Goal: Task Accomplishment & Management: Use online tool/utility

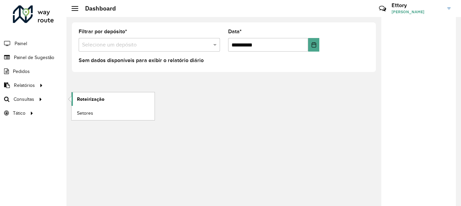
click at [81, 100] on span "Roteirização" at bounding box center [90, 99] width 27 height 7
click at [84, 101] on span "Roteirização" at bounding box center [90, 99] width 27 height 7
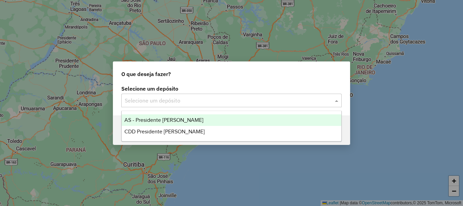
click at [157, 101] on input "text" at bounding box center [225, 101] width 200 height 8
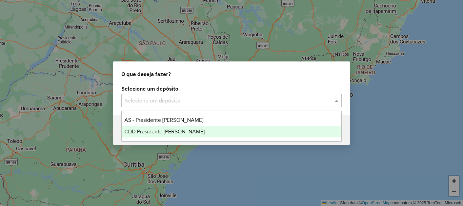
click at [164, 129] on span "CDD Presidente Prudente" at bounding box center [164, 131] width 80 height 6
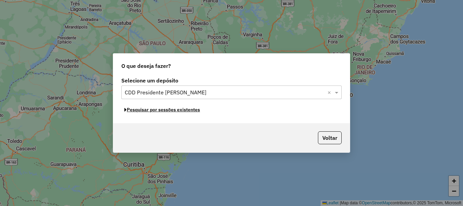
click at [195, 110] on button "Pesquisar por sessões existentes" at bounding box center [162, 109] width 82 height 11
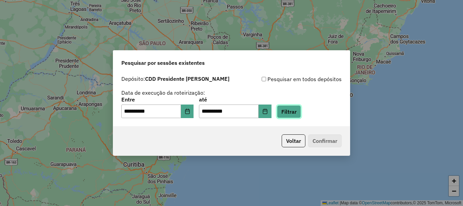
click at [301, 117] on button "Filtrar" at bounding box center [289, 111] width 24 height 13
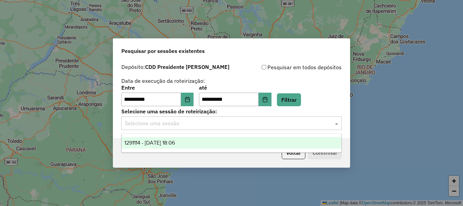
click at [194, 127] on input "text" at bounding box center [225, 123] width 200 height 8
click at [198, 148] on div "1291114 - 09/10/2025 18:06" at bounding box center [232, 143] width 220 height 12
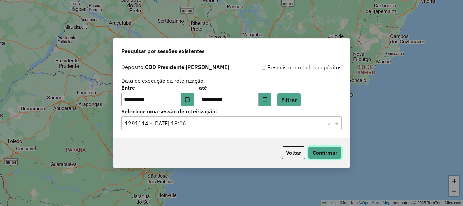
click at [311, 154] on button "Confirmar" at bounding box center [325, 152] width 34 height 13
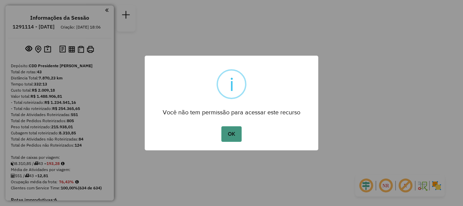
click at [232, 135] on button "OK" at bounding box center [231, 134] width 20 height 16
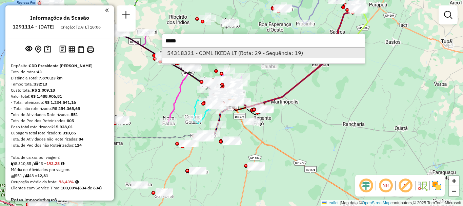
type input "*****"
click at [209, 54] on li "54318321 - COML IKEDA LT (Rota: 29 - Sequência: 19)" at bounding box center [263, 53] width 203 height 10
select select "**********"
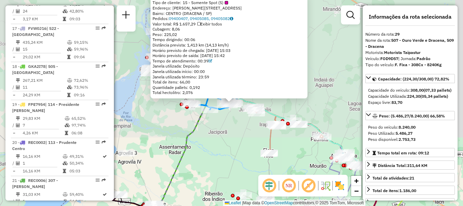
scroll to position [1356, 0]
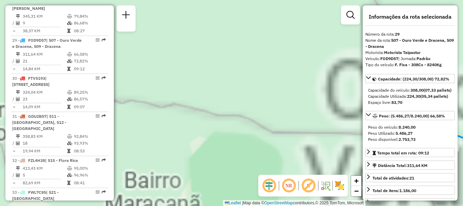
drag, startPoint x: 321, startPoint y: 130, endPoint x: 166, endPoint y: 113, distance: 155.5
click at [163, 115] on div "54318321 - COML IKEDA LT Tipo de cliente: 15 - Somente Spot (S) Endereço: [STRE…" at bounding box center [231, 103] width 463 height 206
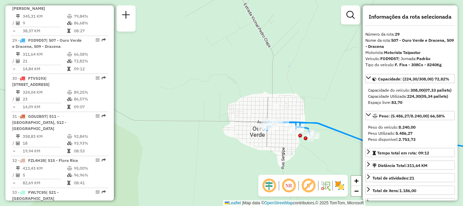
drag, startPoint x: 309, startPoint y: 118, endPoint x: 179, endPoint y: 77, distance: 136.5
click at [180, 78] on div "54318321 - COML IKEDA LT Tipo de cliente: 15 - Somente Spot (S) Endereço: [STRE…" at bounding box center [231, 103] width 463 height 206
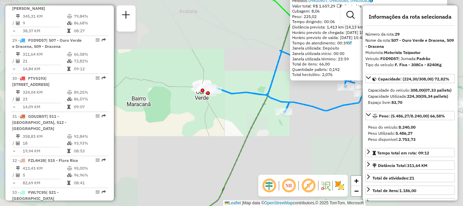
drag, startPoint x: 276, startPoint y: 125, endPoint x: 202, endPoint y: 154, distance: 78.7
click at [204, 155] on div "54318321 - COML IKEDA LT Tipo de cliente: 15 - Somente Spot (S) Endereço: [STRE…" at bounding box center [231, 103] width 463 height 206
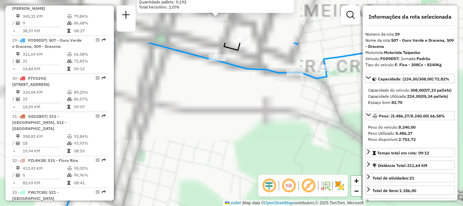
drag, startPoint x: 292, startPoint y: 115, endPoint x: 276, endPoint y: 182, distance: 69.2
click at [279, 186] on hb-router-mapa "Informações da Sessão 1291114 - [DATE] Criação: [DATE] 18:06 Depósito: CDD Pres…" at bounding box center [231, 103] width 463 height 206
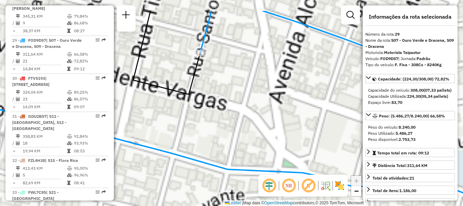
drag, startPoint x: 257, startPoint y: 104, endPoint x: 264, endPoint y: 147, distance: 44.0
click at [276, 154] on div "54318321 - COML IKEDA LT Tipo de cliente: 15 - Somente Spot (S) Endereço: [STRE…" at bounding box center [231, 103] width 463 height 206
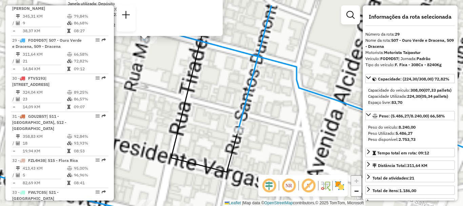
drag, startPoint x: 264, startPoint y: 119, endPoint x: 290, endPoint y: 161, distance: 49.5
click at [290, 161] on div "54318321 - COML IKEDA LT Tipo de cliente: 15 - Somente Spot (S) Endereço: [STRE…" at bounding box center [231, 103] width 463 height 206
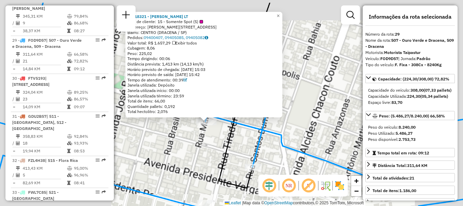
drag, startPoint x: 223, startPoint y: 141, endPoint x: 279, endPoint y: 82, distance: 82.0
click at [225, 145] on div "54318321 - COML IKEDA LT Tipo de cliente: 15 - Somente Spot (S) Endereço: [STRE…" at bounding box center [231, 103] width 463 height 206
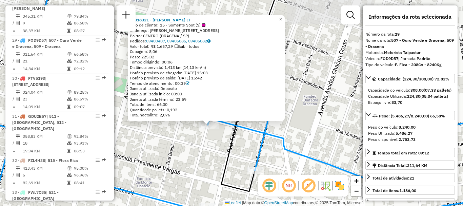
click at [282, 18] on span "×" at bounding box center [280, 19] width 3 height 6
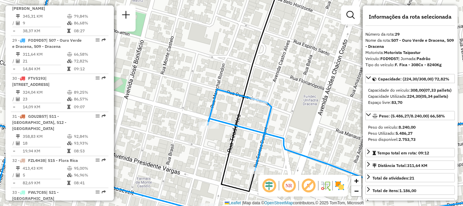
click at [207, 121] on icon at bounding box center [232, 102] width 556 height 247
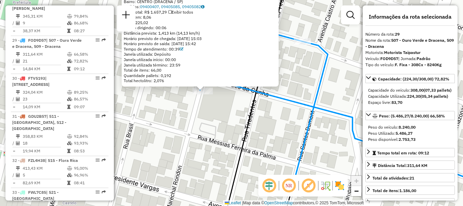
drag, startPoint x: 248, startPoint y: 144, endPoint x: 226, endPoint y: 149, distance: 22.3
click at [248, 161] on div "54318321 - COML IKEDA LT Tipo de cliente: 15 - Somente Spot (S) Endereço: [STRE…" at bounding box center [231, 103] width 463 height 206
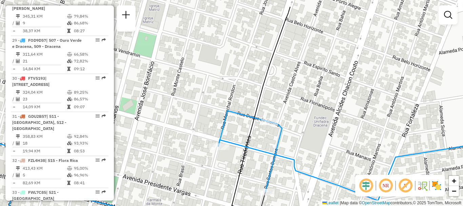
drag, startPoint x: 232, startPoint y: 147, endPoint x: 237, endPoint y: 175, distance: 28.7
click at [237, 175] on icon at bounding box center [261, 110] width 58 height 206
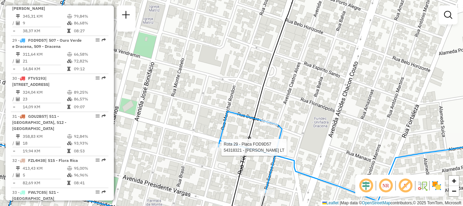
click at [221, 151] on div at bounding box center [219, 147] width 20 height 7
select select "**********"
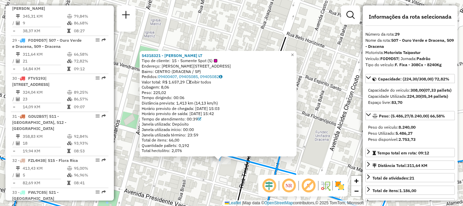
drag, startPoint x: 265, startPoint y: 133, endPoint x: 262, endPoint y: 181, distance: 48.6
click at [256, 184] on div "54318321 - COML IKEDA LT Tipo de cliente: 15 - Somente Spot (S) Endereço: [STRE…" at bounding box center [231, 103] width 463 height 206
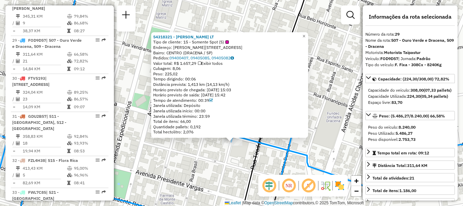
drag, startPoint x: 310, startPoint y: 148, endPoint x: 316, endPoint y: 133, distance: 15.9
click at [315, 137] on div "54318321 - COML IKEDA LT Tipo de cliente: 15 - Somente Spot (S) Endereço: [STRE…" at bounding box center [231, 103] width 463 height 206
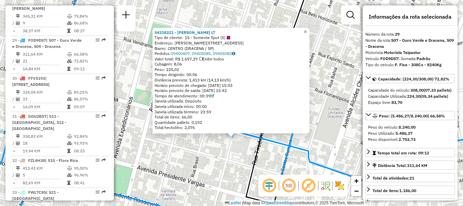
drag, startPoint x: 312, startPoint y: 28, endPoint x: 312, endPoint y: 50, distance: 21.4
click at [307, 29] on span "×" at bounding box center [305, 32] width 3 height 6
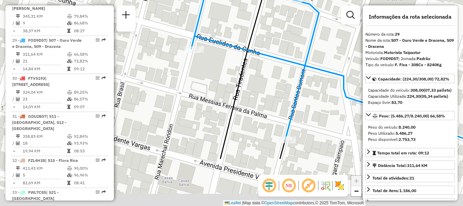
drag, startPoint x: 299, startPoint y: 111, endPoint x: 287, endPoint y: 97, distance: 17.5
click at [293, 42] on div "Janela de atendimento Grade de atendimento Capacidade Transportadoras Veículos …" at bounding box center [231, 103] width 463 height 206
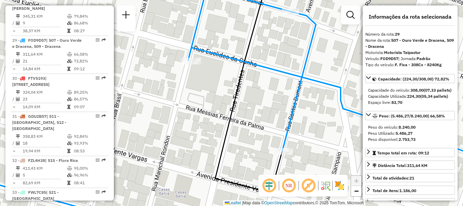
drag, startPoint x: 282, startPoint y: 72, endPoint x: 270, endPoint y: 113, distance: 42.9
click at [270, 113] on div "Janela de atendimento Grade de atendimento Capacidade Transportadoras Veículos …" at bounding box center [231, 103] width 463 height 206
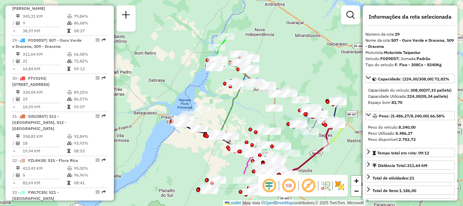
drag, startPoint x: 223, startPoint y: 174, endPoint x: 232, endPoint y: 106, distance: 67.7
click at [234, 108] on div "Janela de atendimento Grade de atendimento Capacidade Transportadoras Veículos …" at bounding box center [231, 103] width 463 height 206
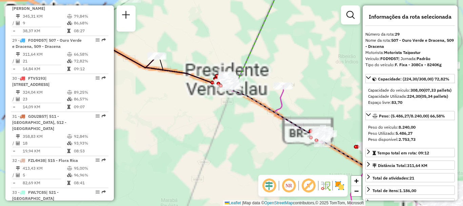
drag, startPoint x: 221, startPoint y: 158, endPoint x: 254, endPoint y: 39, distance: 123.9
click at [255, 41] on div "Janela de atendimento Grade de atendimento Capacidade Transportadoras Veículos …" at bounding box center [231, 103] width 463 height 206
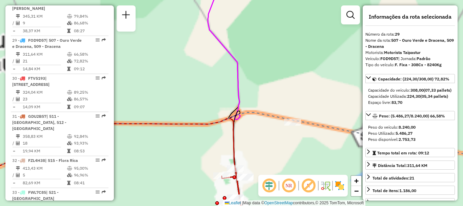
drag, startPoint x: 195, startPoint y: 172, endPoint x: 261, endPoint y: 37, distance: 149.9
click at [266, 31] on div "Janela de atendimento Grade de atendimento Capacidade Transportadoras Veículos …" at bounding box center [231, 103] width 463 height 206
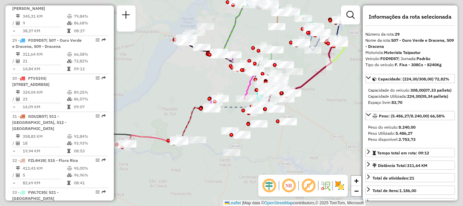
drag, startPoint x: 215, startPoint y: 128, endPoint x: 215, endPoint y: 132, distance: 4.1
click at [254, 89] on div "Rota 1 - Placa BZR6F16 54322821 - ODENIR BATISTA DA SI Rota 16 - Placa FWA5A97 …" at bounding box center [231, 103] width 463 height 206
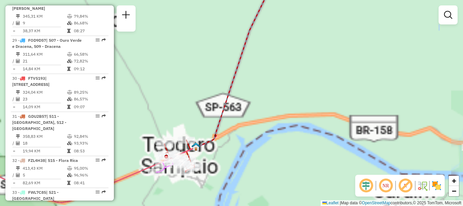
drag, startPoint x: 203, startPoint y: 169, endPoint x: 217, endPoint y: 113, distance: 58.0
click at [224, 115] on div "Janela de atendimento Grade de atendimento Capacidade Transportadoras Veículos …" at bounding box center [231, 103] width 463 height 206
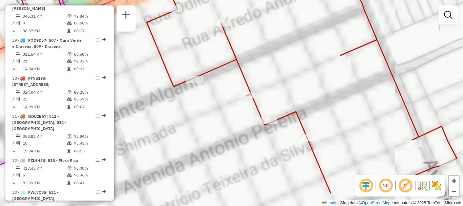
drag, startPoint x: 234, startPoint y: 165, endPoint x: 173, endPoint y: 105, distance: 85.8
click at [175, 109] on div "Janela de atendimento Grade de atendimento Capacidade Transportadoras Veículos …" at bounding box center [231, 103] width 463 height 206
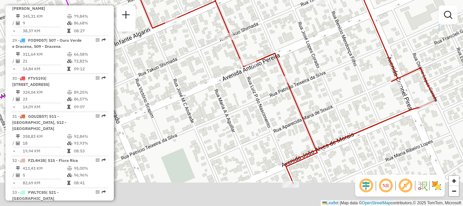
drag, startPoint x: 328, startPoint y: 96, endPoint x: 333, endPoint y: 80, distance: 16.7
click at [333, 80] on div "Janela de atendimento Grade de atendimento Capacidade Transportadoras Veículos …" at bounding box center [231, 103] width 463 height 206
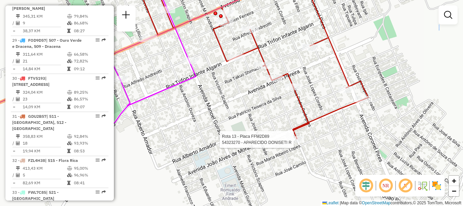
select select "**********"
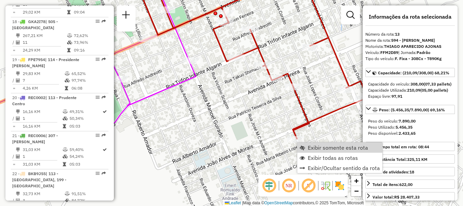
scroll to position [742, 0]
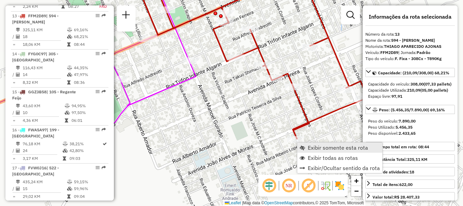
click at [332, 147] on span "Exibir somente esta rota" at bounding box center [338, 147] width 60 height 5
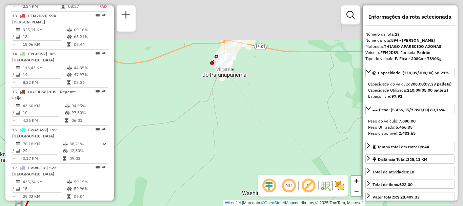
drag, startPoint x: 228, startPoint y: 42, endPoint x: 208, endPoint y: 142, distance: 102.6
click at [208, 142] on div "Janela de atendimento Grade de atendimento Capacidade Transportadoras Veículos …" at bounding box center [231, 103] width 463 height 206
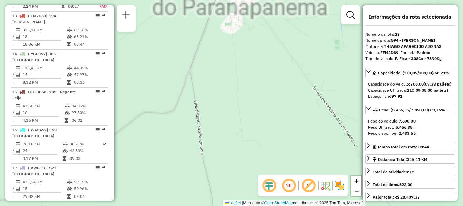
drag, startPoint x: 238, startPoint y: 63, endPoint x: 226, endPoint y: 197, distance: 134.1
click at [226, 197] on div "Janela de atendimento Grade de atendimento Capacidade Transportadoras Veículos …" at bounding box center [231, 103] width 463 height 206
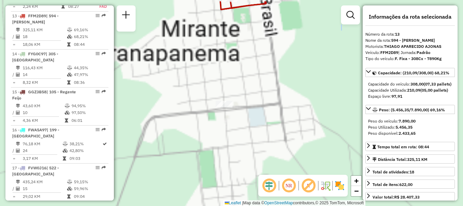
drag, startPoint x: 272, startPoint y: 92, endPoint x: 225, endPoint y: 219, distance: 135.7
click at [225, 205] on html "Aguarde... Pop-up bloqueado! Seu navegador bloqueou automáticamente a abertura …" at bounding box center [231, 103] width 463 height 206
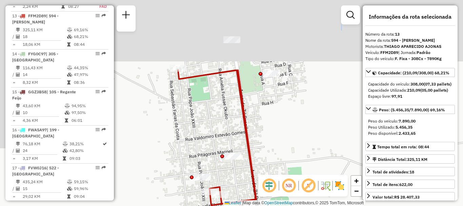
drag, startPoint x: 250, startPoint y: 109, endPoint x: 223, endPoint y: 94, distance: 30.5
click at [267, 166] on div "Janela de atendimento Grade de atendimento Capacidade Transportadoras Veículos …" at bounding box center [231, 103] width 463 height 206
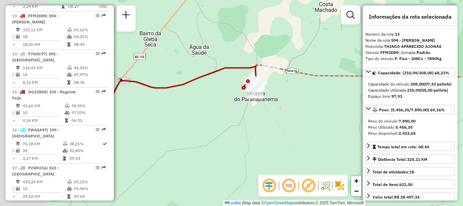
drag, startPoint x: 196, startPoint y: 180, endPoint x: 335, endPoint y: 38, distance: 199.0
click at [331, 44] on div "Janela de atendimento Grade de atendimento Capacidade Transportadoras Veículos …" at bounding box center [231, 103] width 463 height 206
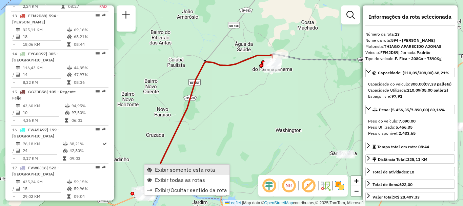
click at [174, 172] on span "Exibir somente esta rota" at bounding box center [185, 169] width 60 height 5
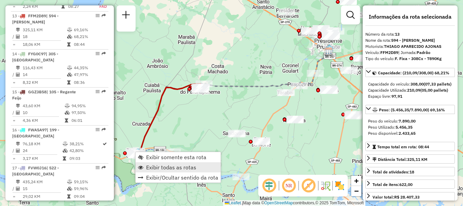
click at [154, 167] on span "Exibir todas as rotas" at bounding box center [171, 166] width 50 height 5
